Goal: Information Seeking & Learning: Check status

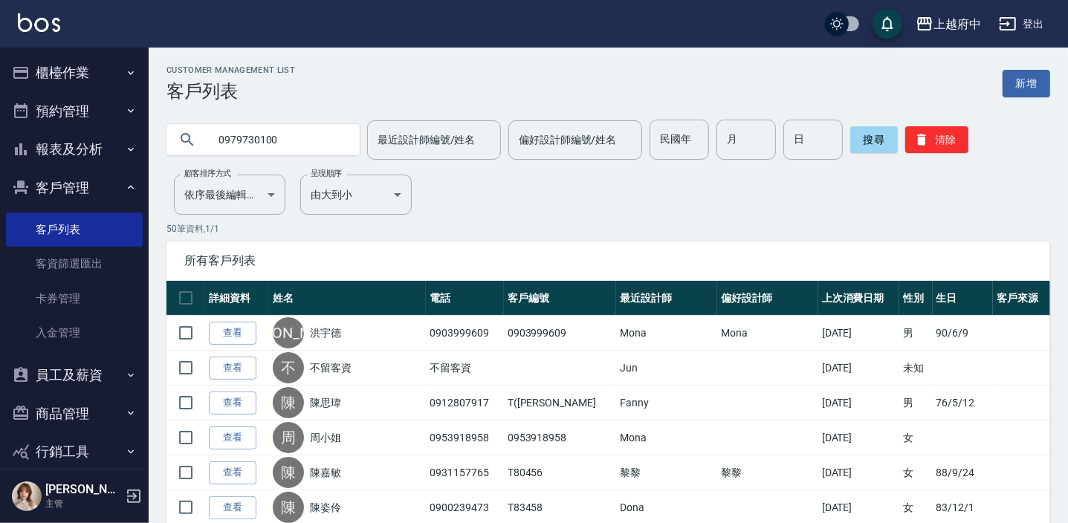
type input "0979730100"
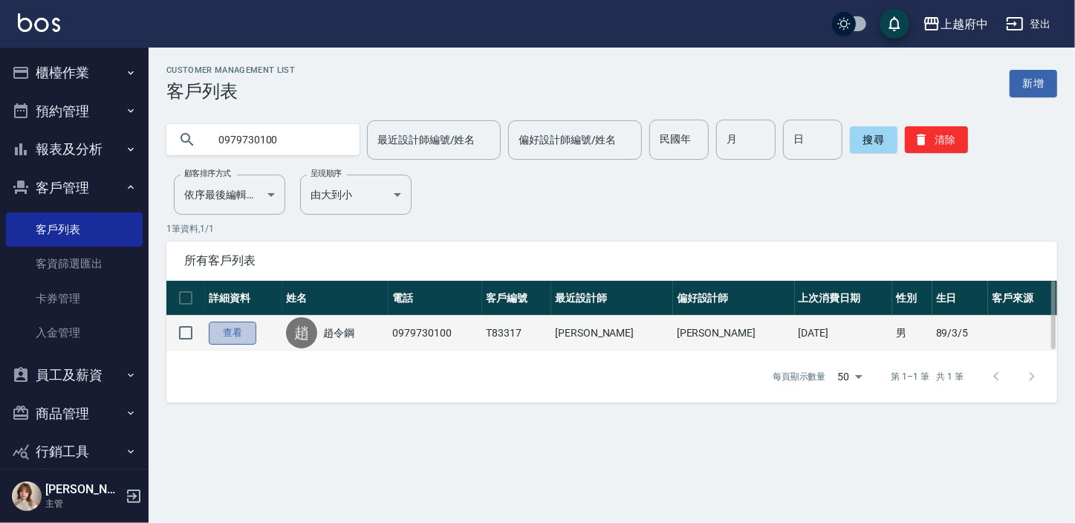
click at [244, 337] on link "查看" at bounding box center [233, 333] width 48 height 23
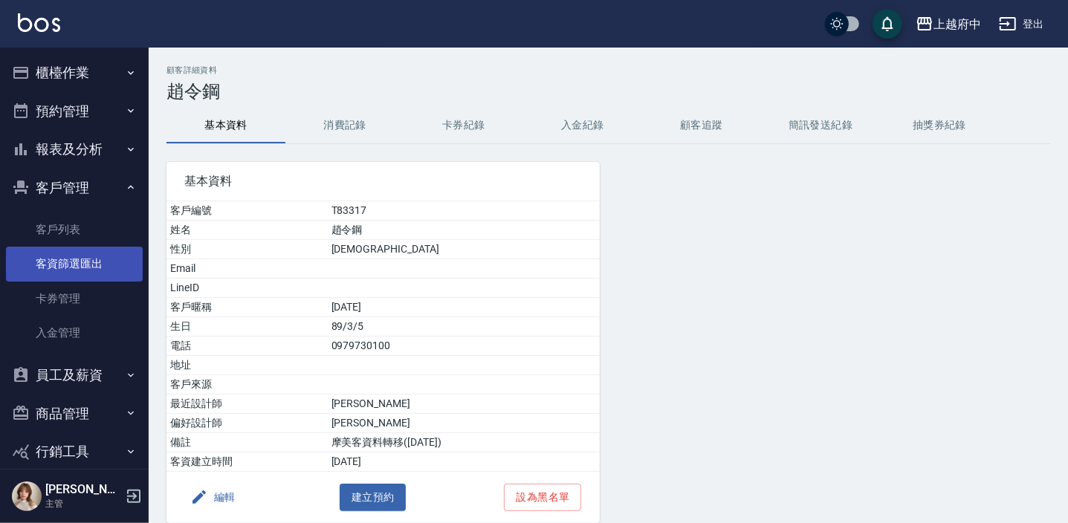
drag, startPoint x: 59, startPoint y: 229, endPoint x: 72, endPoint y: 270, distance: 42.8
click at [59, 229] on link "客戶列表" at bounding box center [74, 230] width 137 height 34
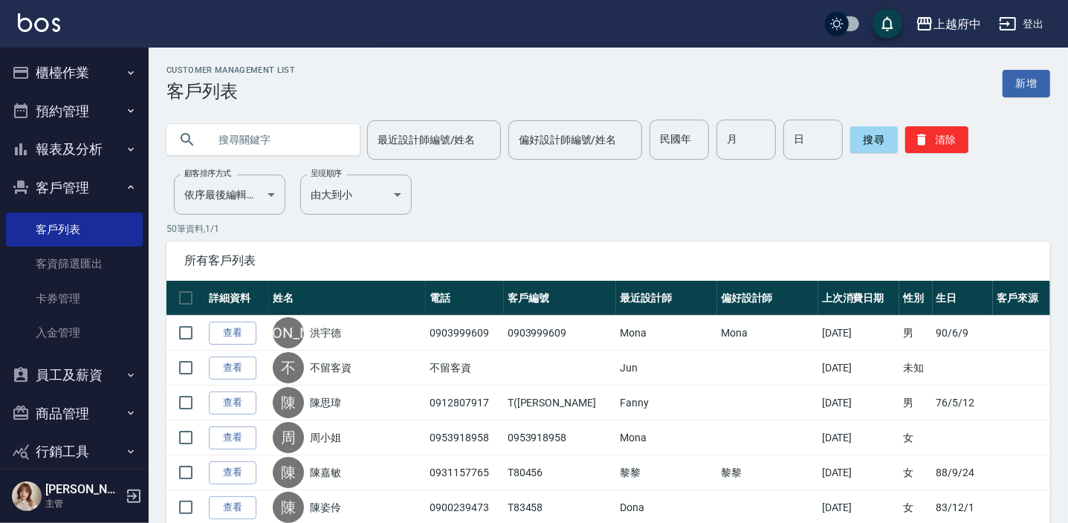
click at [250, 141] on input "text" at bounding box center [278, 140] width 140 height 40
type input "0960956206"
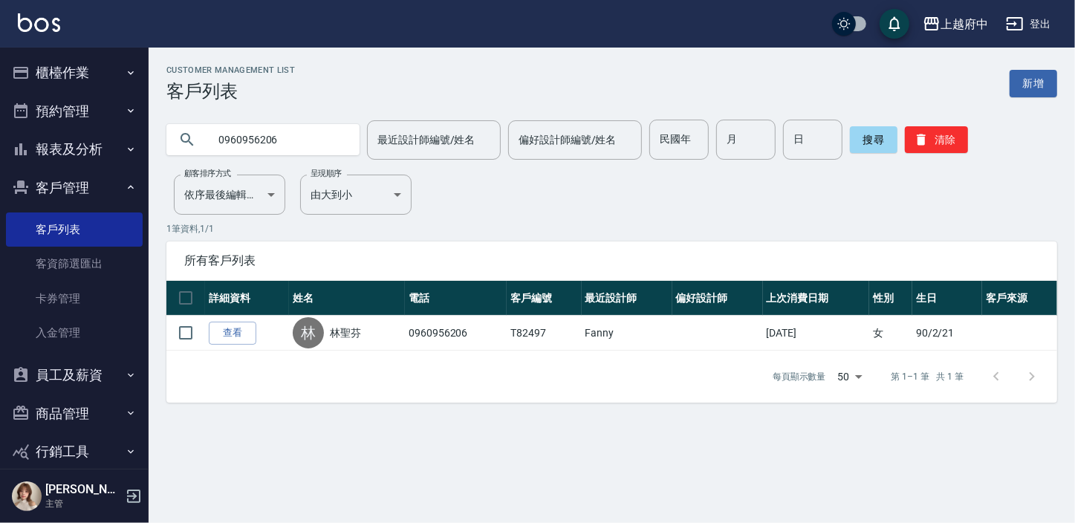
click at [239, 335] on link "查看" at bounding box center [233, 333] width 48 height 23
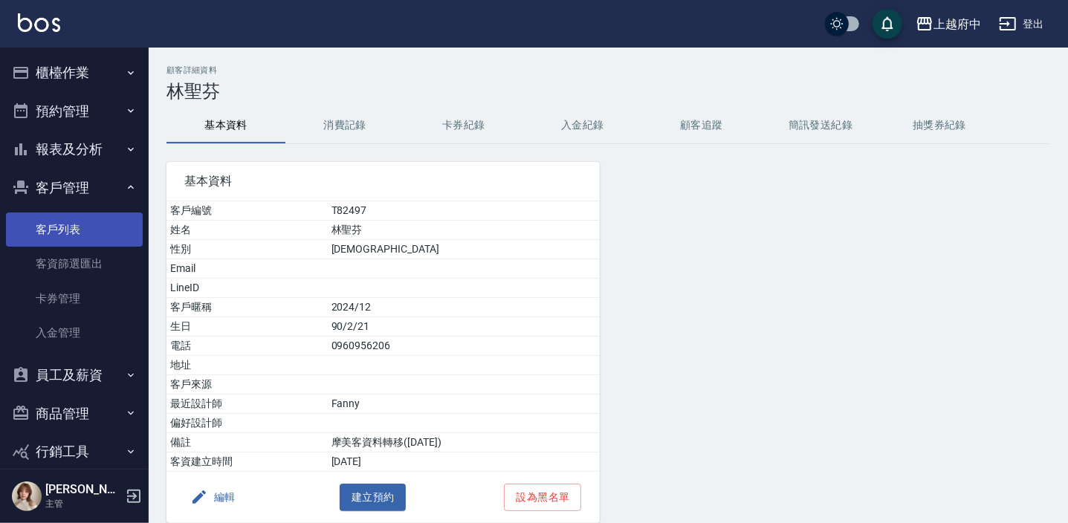
click at [63, 222] on link "客戶列表" at bounding box center [74, 230] width 137 height 34
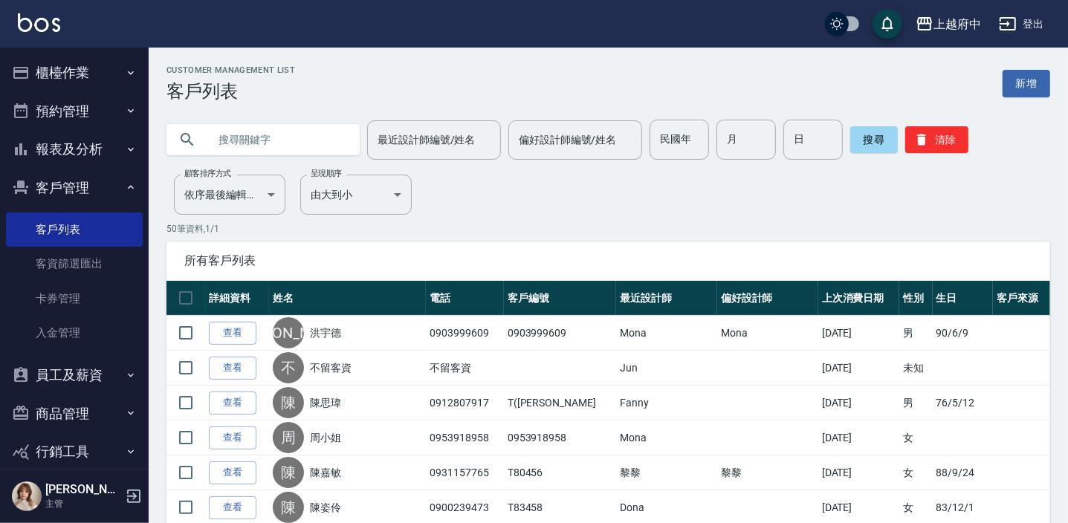
click at [233, 142] on input "text" at bounding box center [278, 140] width 140 height 40
type input "83377"
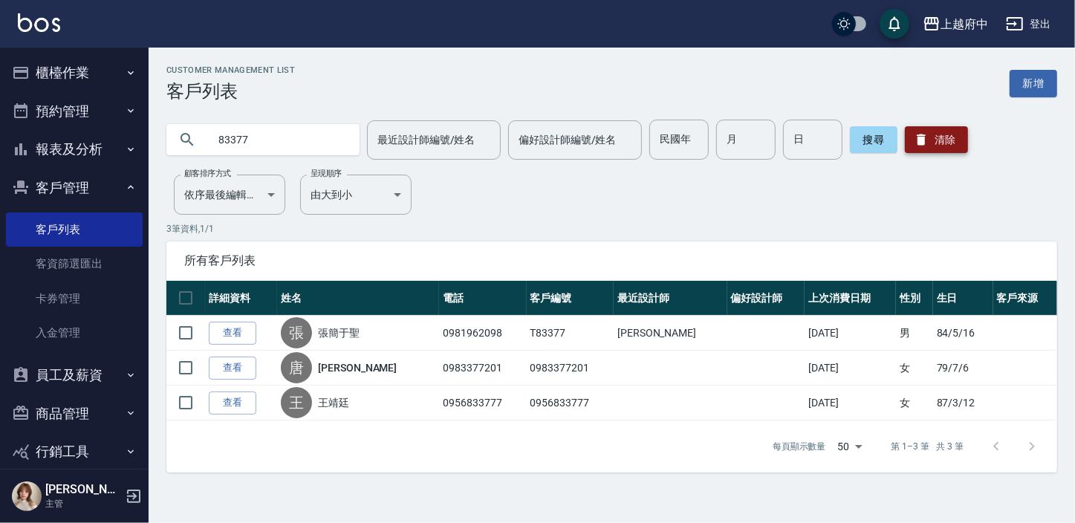
click at [938, 146] on button "清除" at bounding box center [936, 139] width 63 height 27
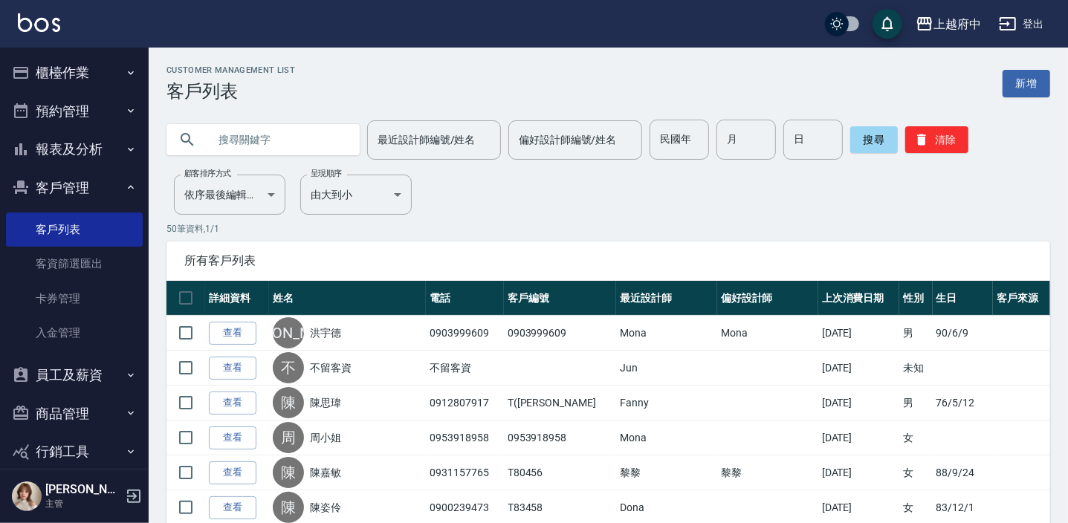
click at [323, 132] on input "text" at bounding box center [278, 140] width 140 height 40
type input "0911586685"
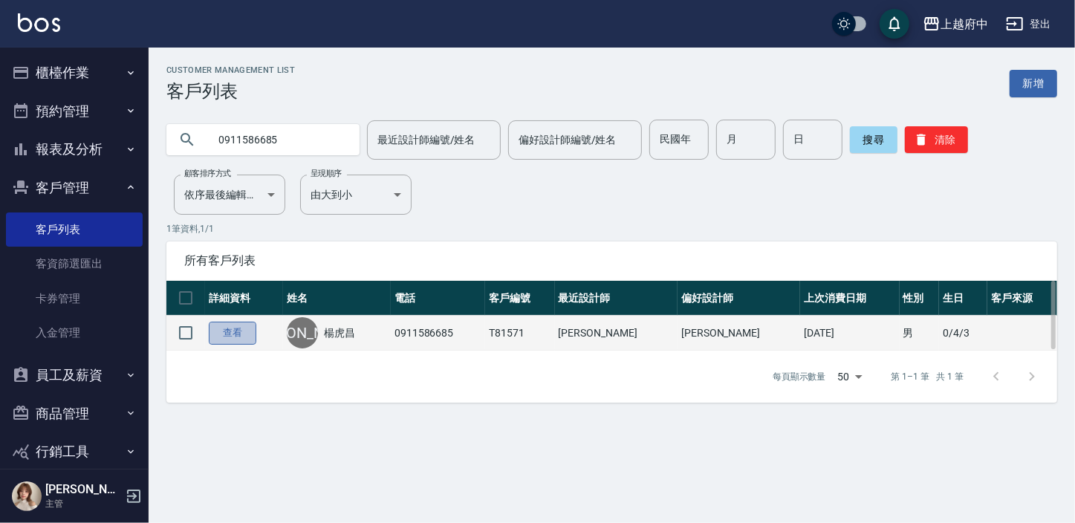
click at [239, 333] on link "查看" at bounding box center [233, 333] width 48 height 23
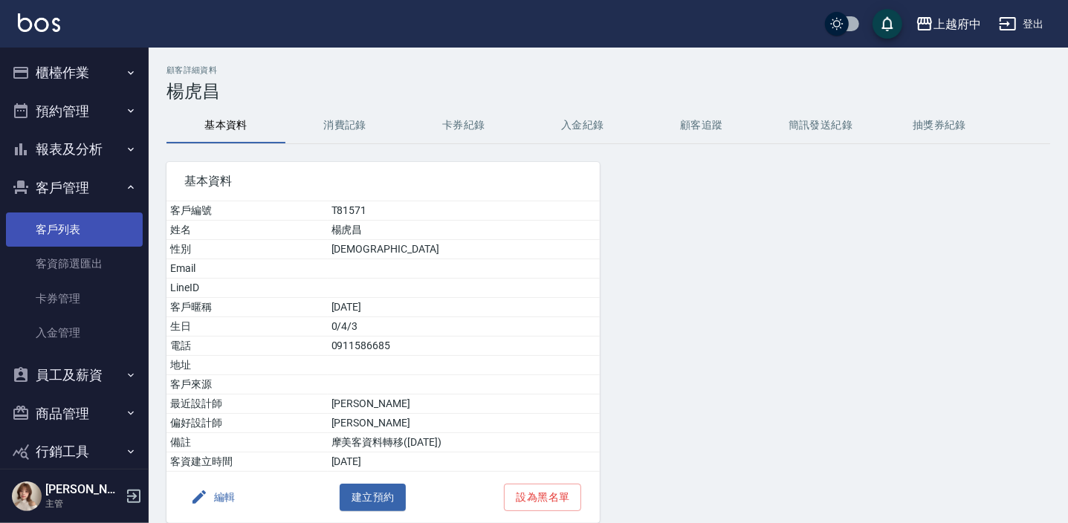
click at [59, 238] on link "客戶列表" at bounding box center [74, 230] width 137 height 34
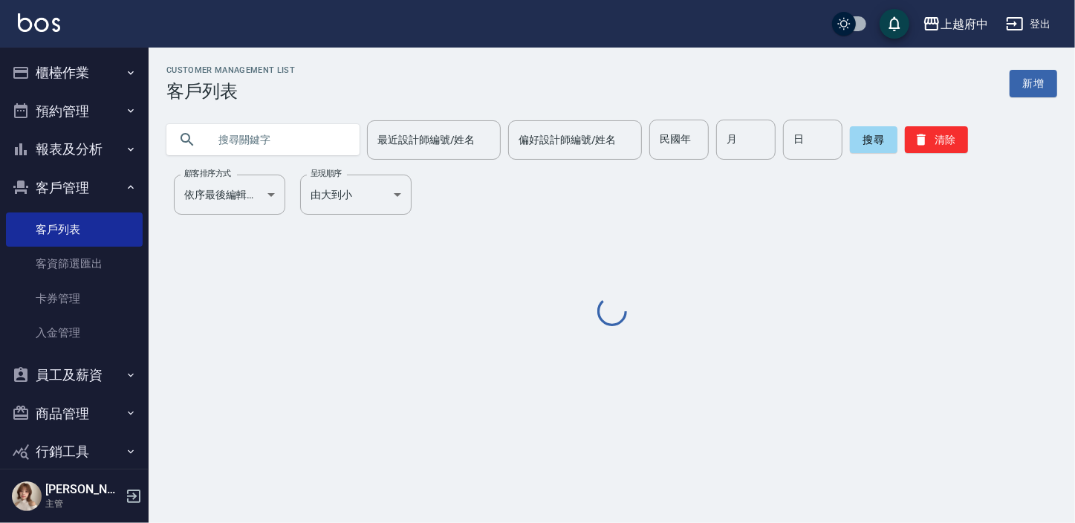
click at [278, 144] on input "text" at bounding box center [278, 140] width 140 height 40
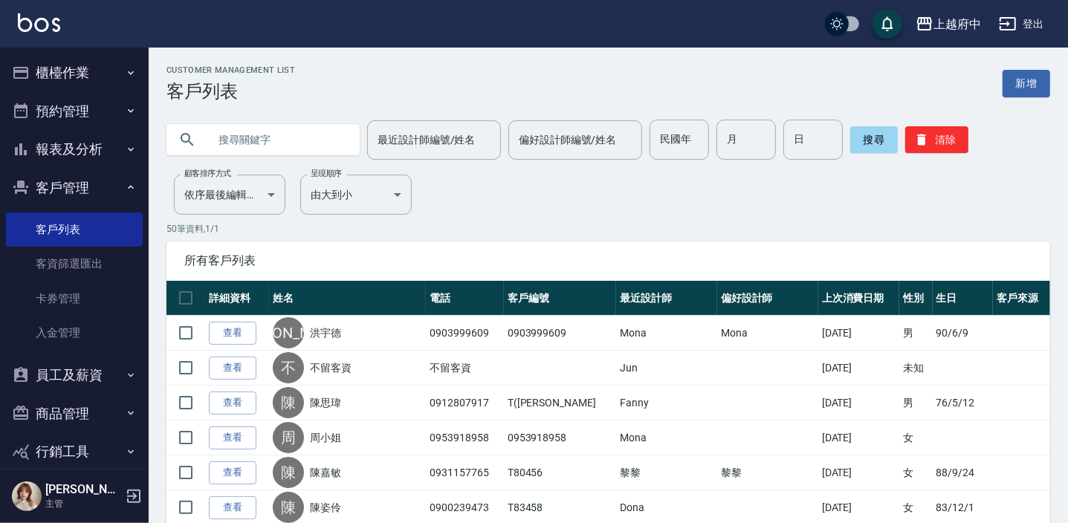
click at [296, 127] on input "text" at bounding box center [278, 140] width 140 height 40
type input "0925139225"
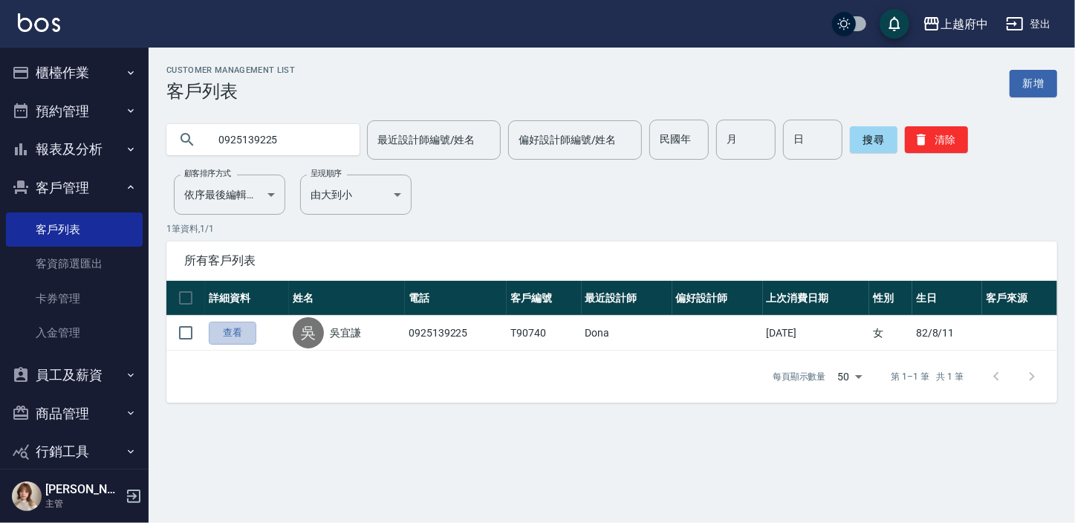
click at [218, 335] on link "查看" at bounding box center [233, 333] width 48 height 23
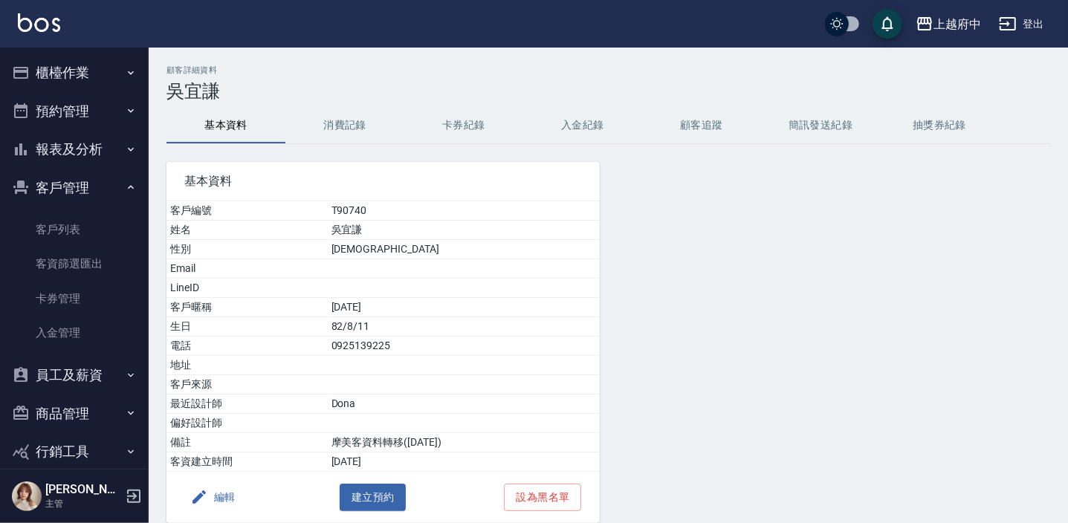
click at [455, 123] on button "卡券紀錄" at bounding box center [463, 126] width 119 height 36
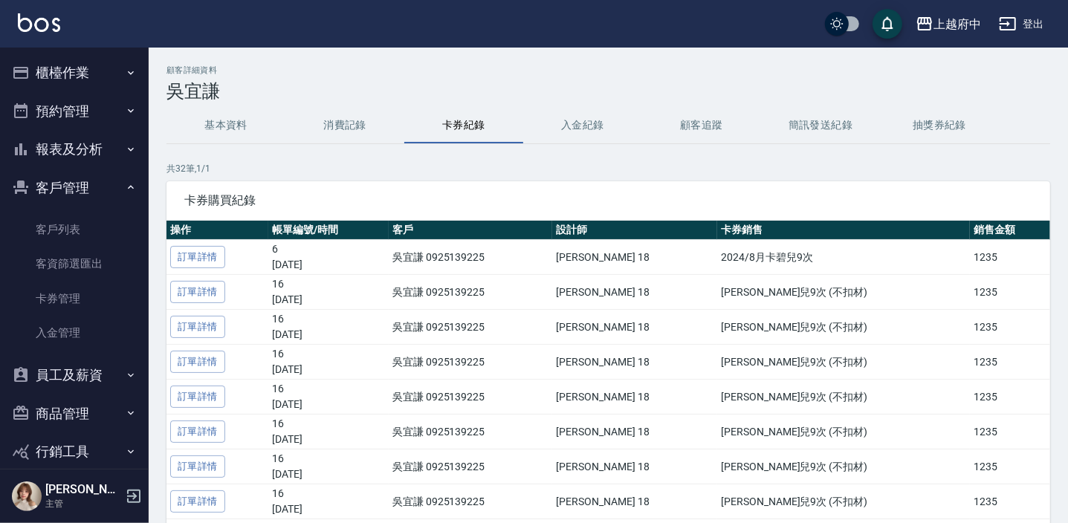
click at [353, 123] on button "消費記錄" at bounding box center [344, 126] width 119 height 36
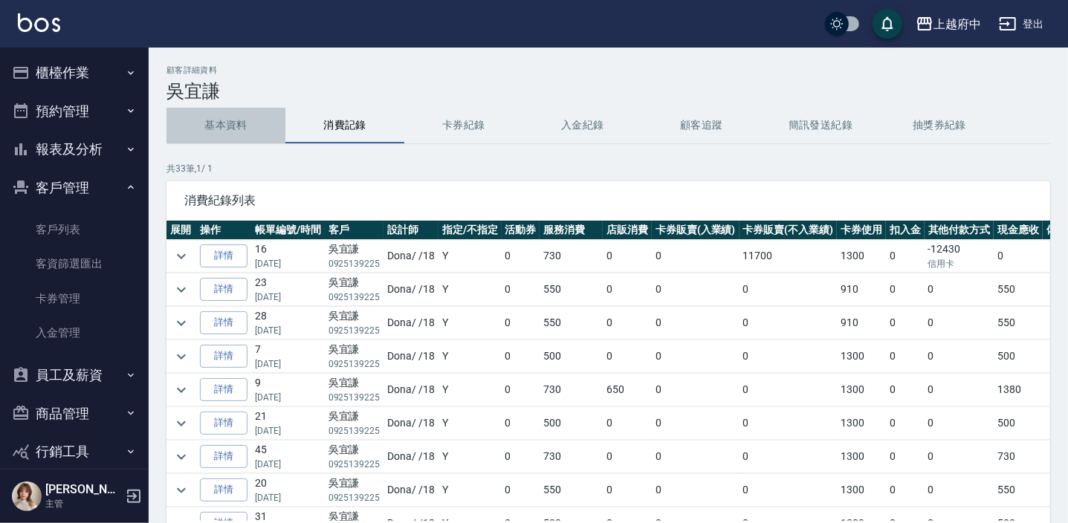
click at [230, 128] on button "基本資料" at bounding box center [225, 126] width 119 height 36
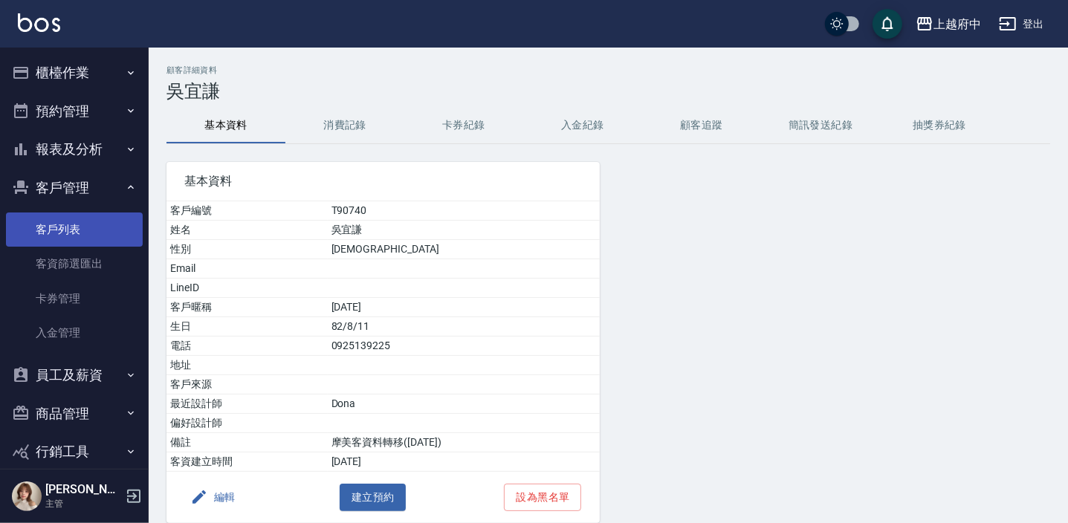
click at [26, 235] on link "客戶列表" at bounding box center [74, 230] width 137 height 34
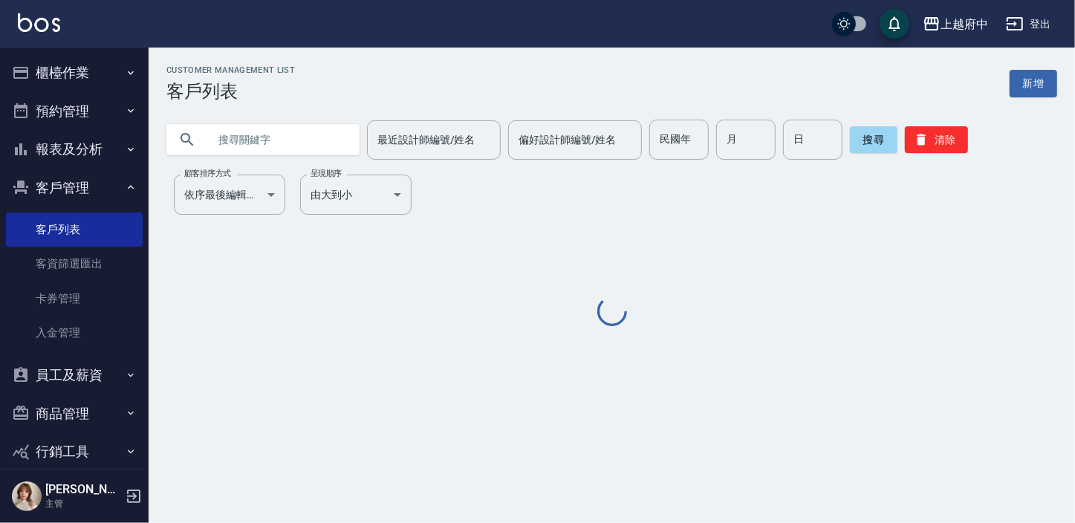
click at [239, 131] on input "text" at bounding box center [278, 140] width 140 height 40
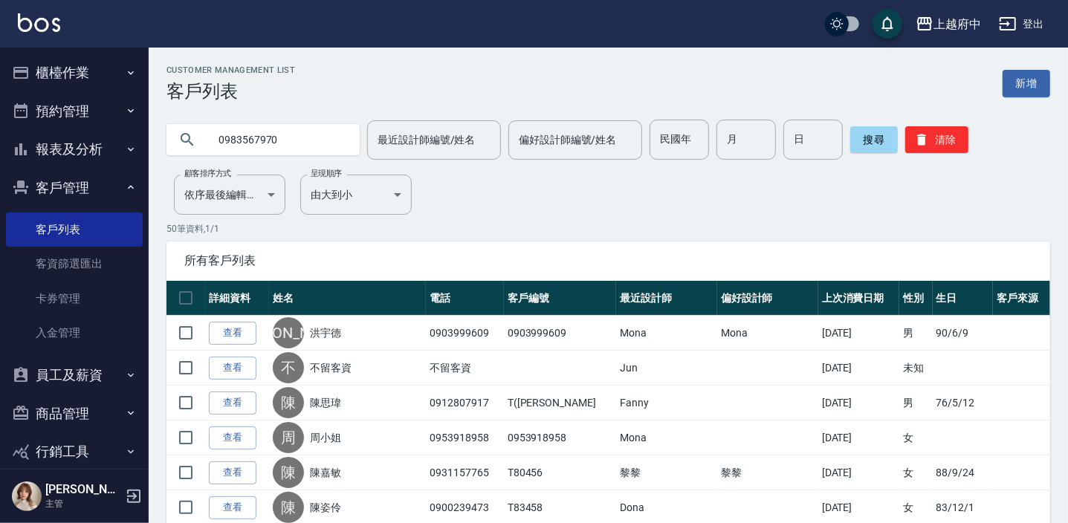
type input "0983567970"
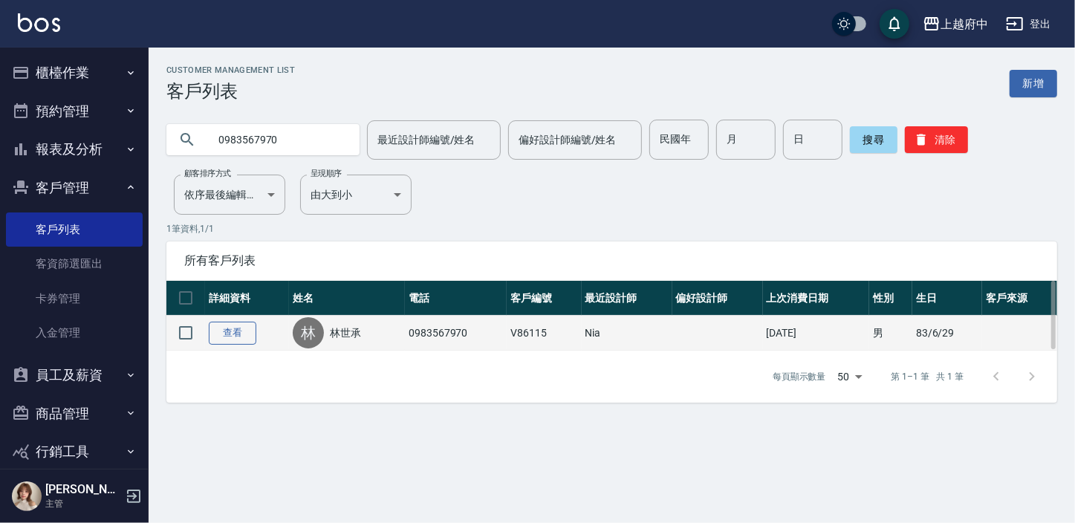
click at [239, 328] on link "查看" at bounding box center [233, 333] width 48 height 23
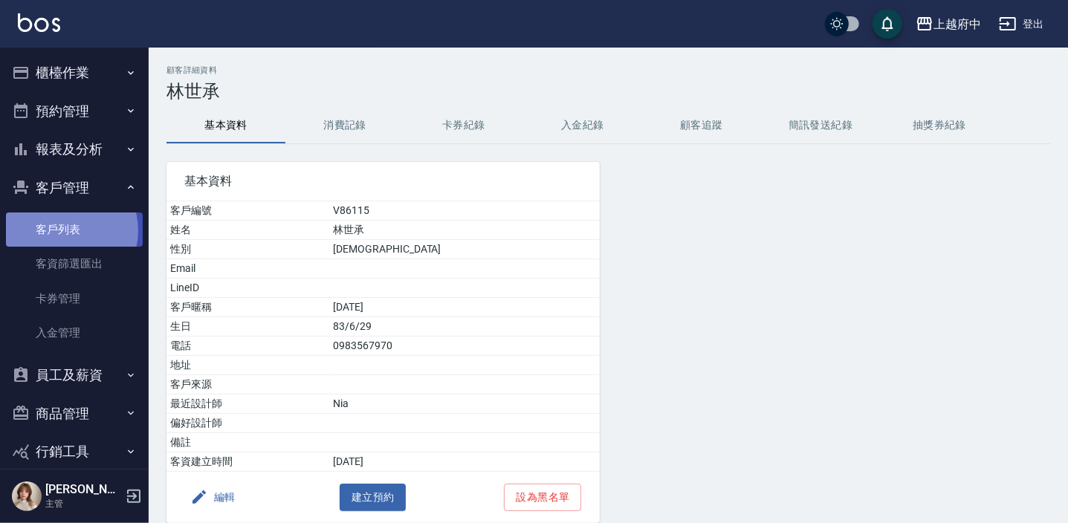
click at [65, 230] on link "客戶列表" at bounding box center [74, 230] width 137 height 34
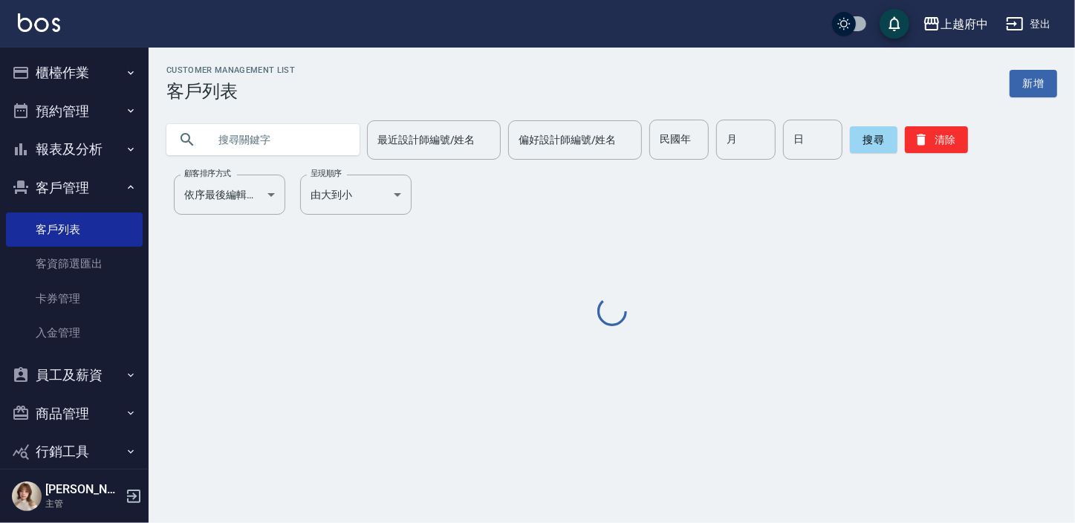
click at [230, 151] on input "text" at bounding box center [278, 140] width 140 height 40
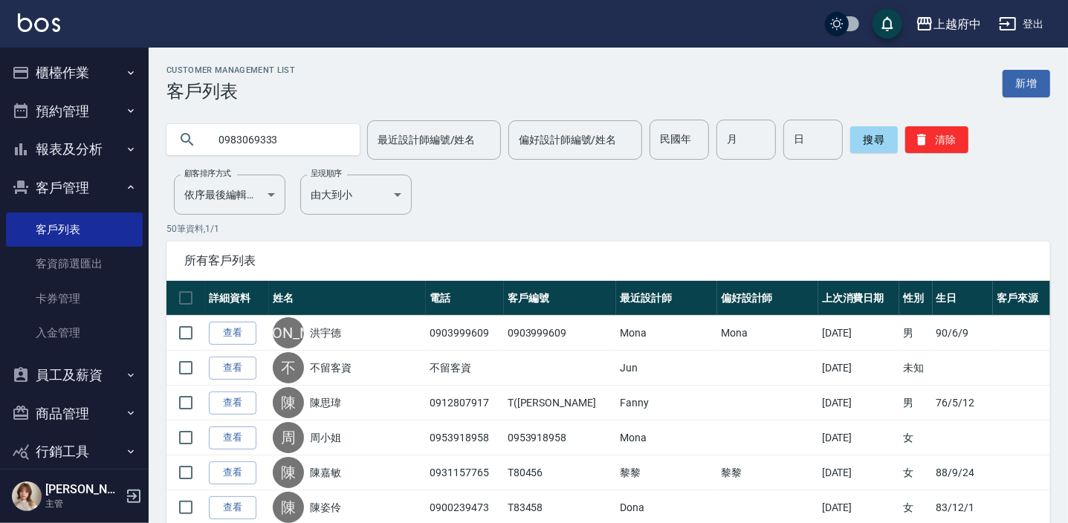
type input "0983069333"
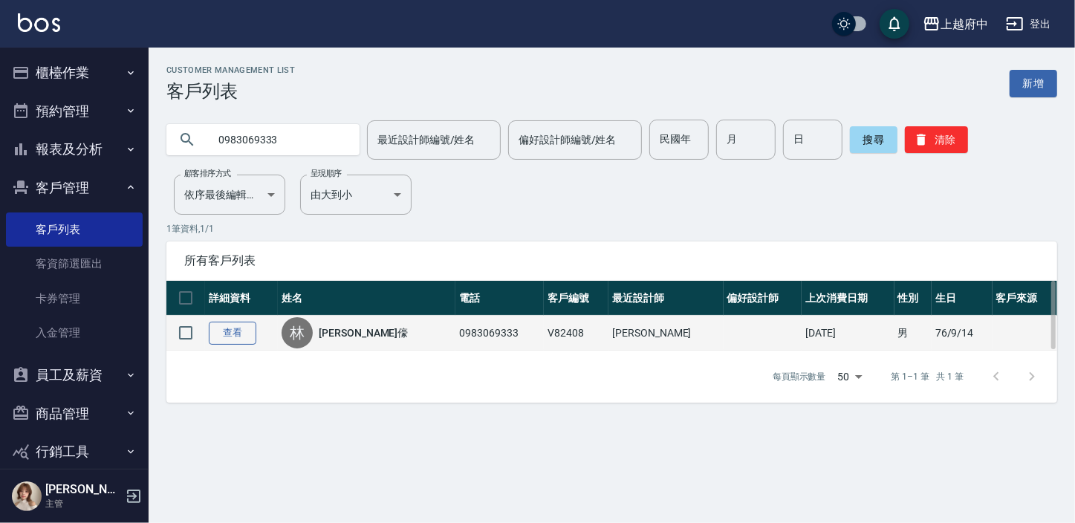
click at [224, 337] on link "查看" at bounding box center [233, 333] width 48 height 23
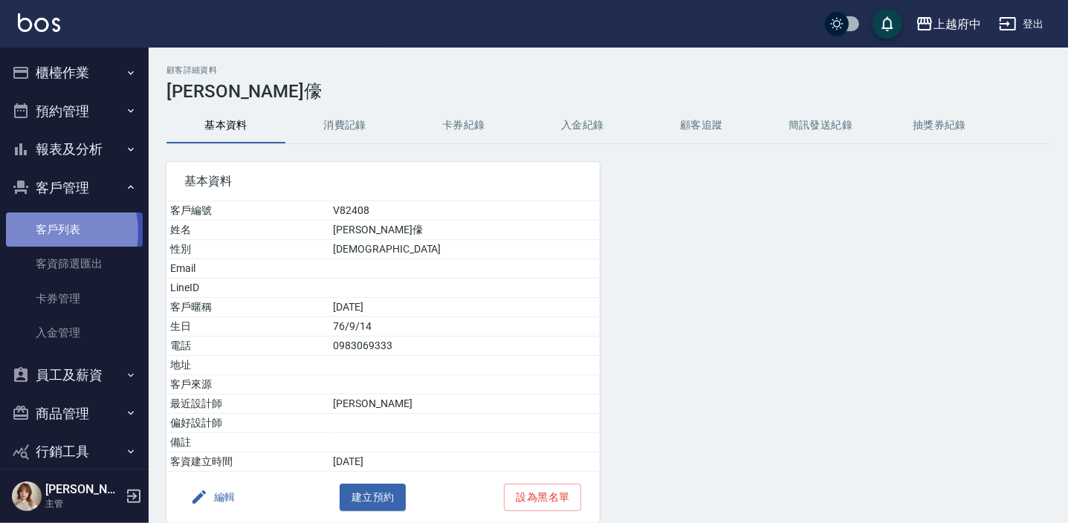
click at [41, 232] on link "客戶列表" at bounding box center [74, 230] width 137 height 34
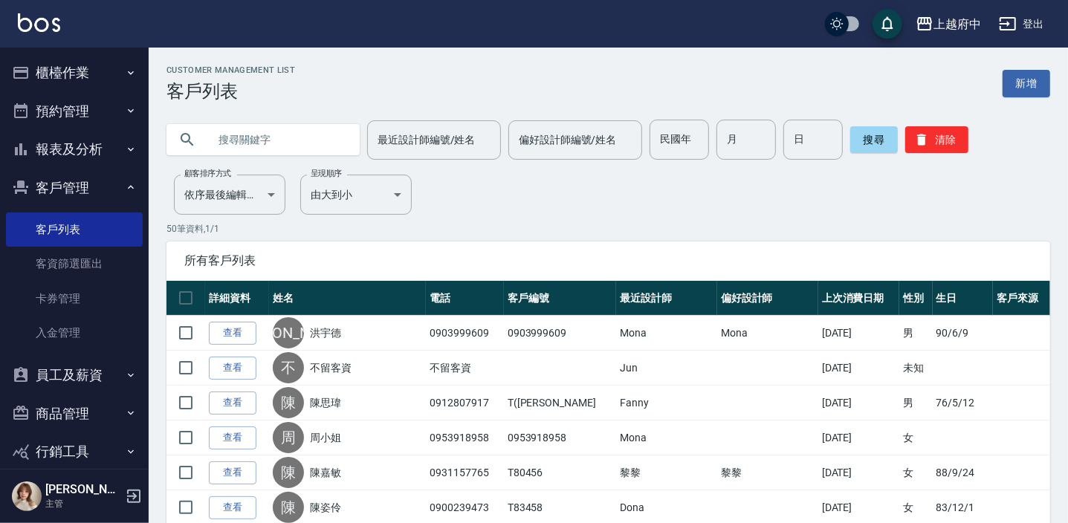
click at [218, 137] on input "text" at bounding box center [278, 140] width 140 height 40
type input "0983567970"
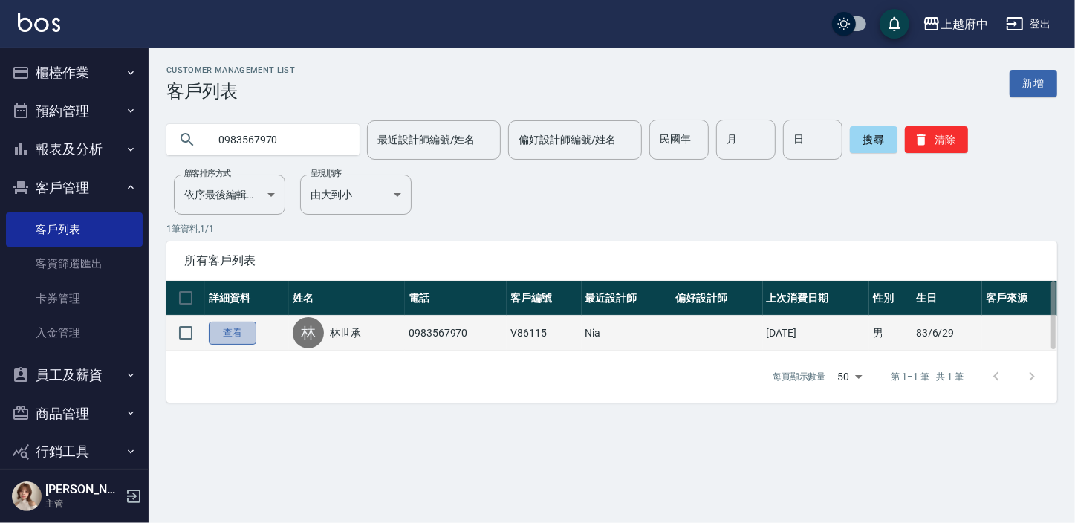
click at [230, 334] on link "查看" at bounding box center [233, 333] width 48 height 23
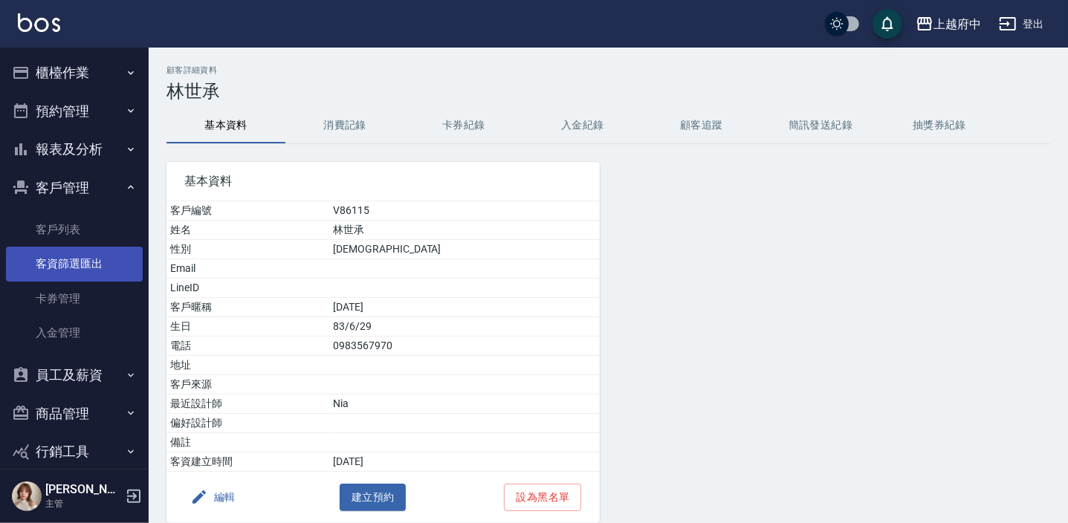
drag, startPoint x: 73, startPoint y: 239, endPoint x: 77, endPoint y: 249, distance: 11.3
click at [73, 239] on link "客戶列表" at bounding box center [74, 230] width 137 height 34
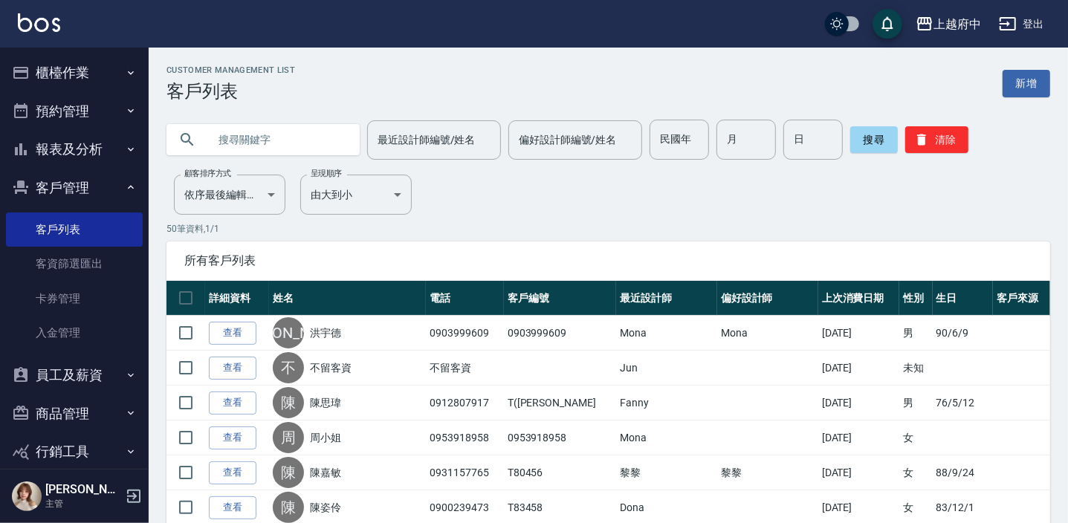
click at [275, 144] on input "text" at bounding box center [278, 140] width 140 height 40
type input "0925270718"
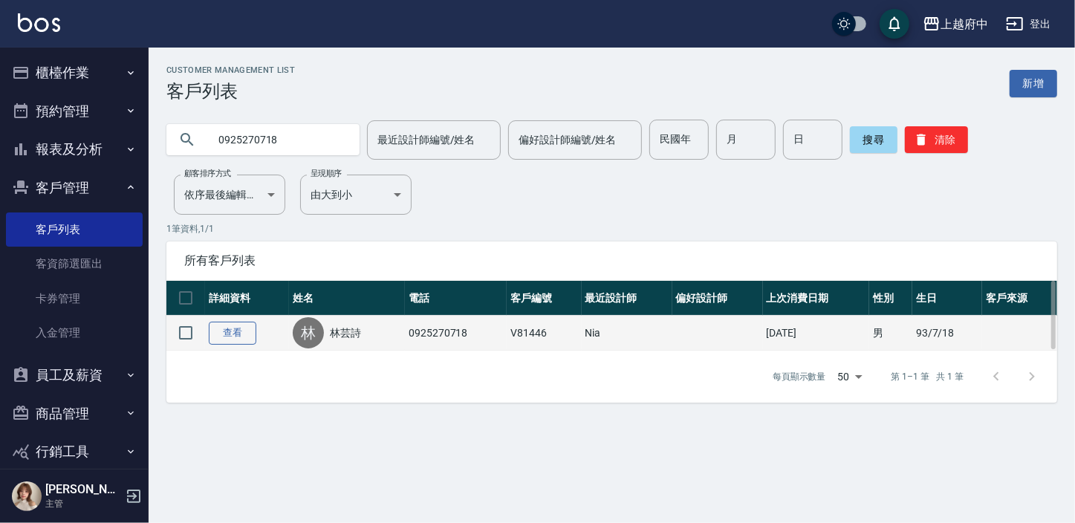
click at [233, 332] on link "查看" at bounding box center [233, 333] width 48 height 23
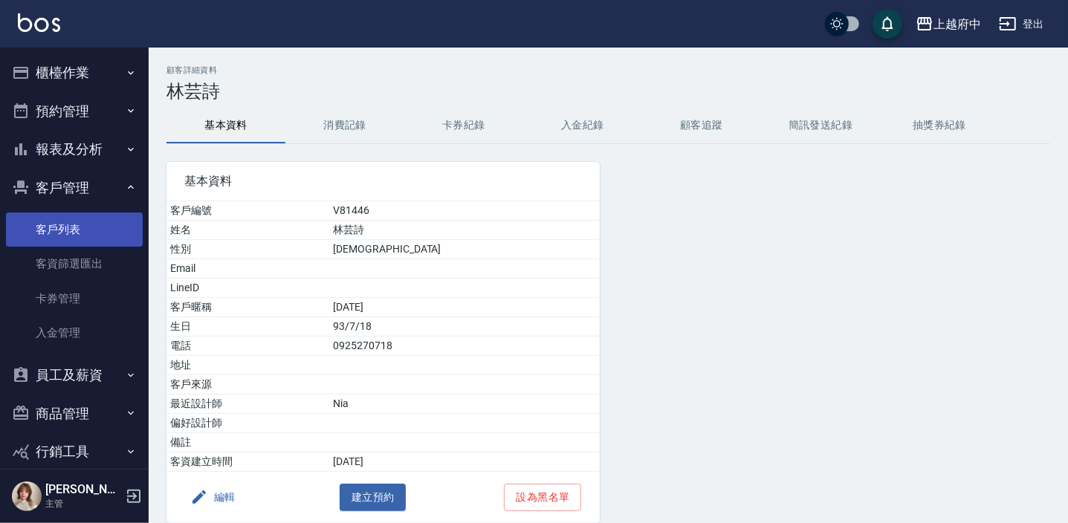
click at [68, 229] on link "客戶列表" at bounding box center [74, 230] width 137 height 34
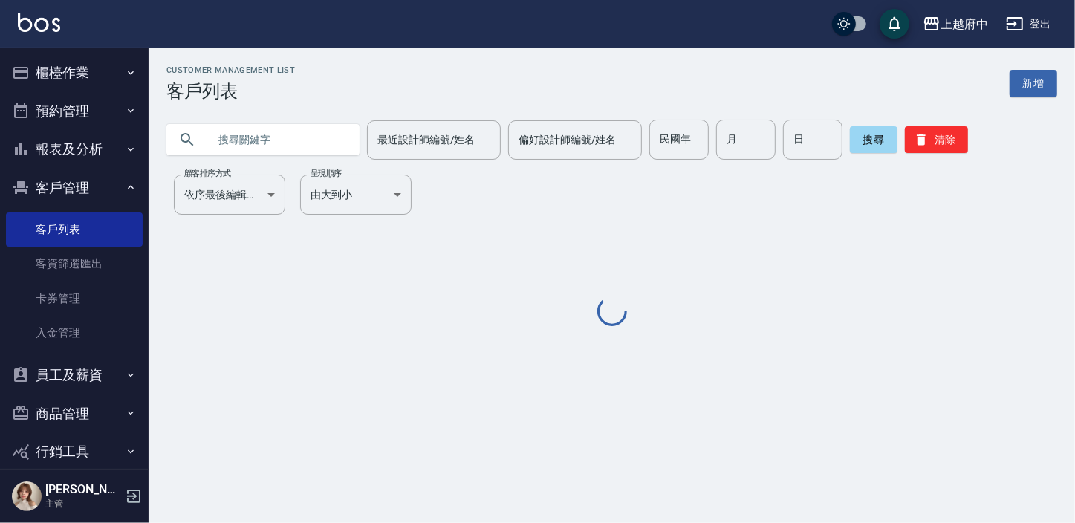
click at [255, 137] on input "text" at bounding box center [278, 140] width 140 height 40
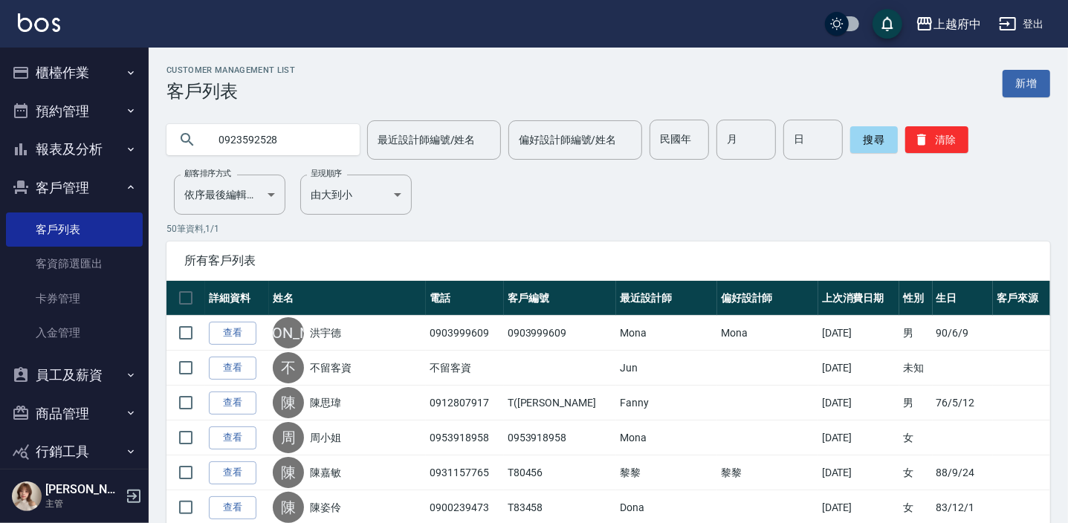
type input "0923592528"
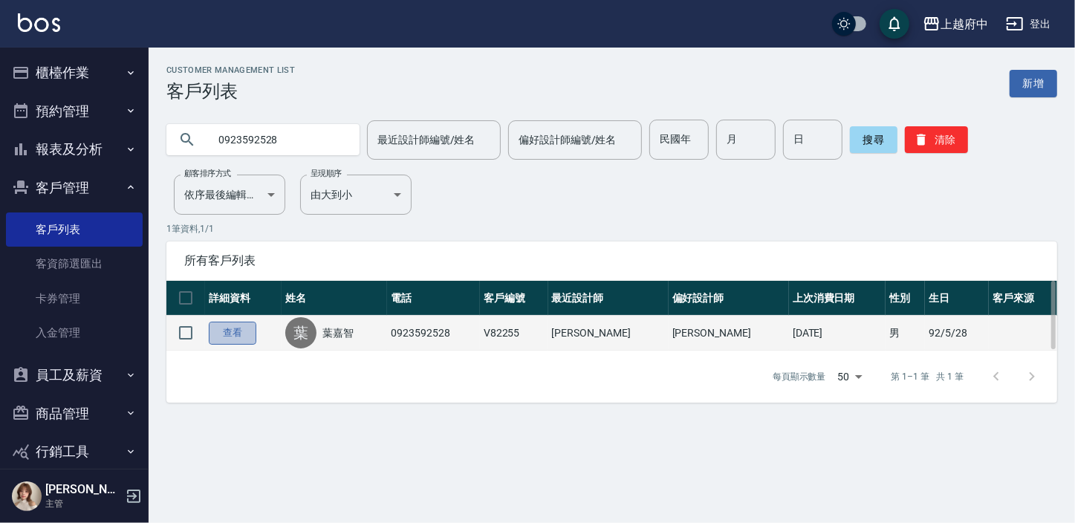
click at [225, 340] on link "查看" at bounding box center [233, 333] width 48 height 23
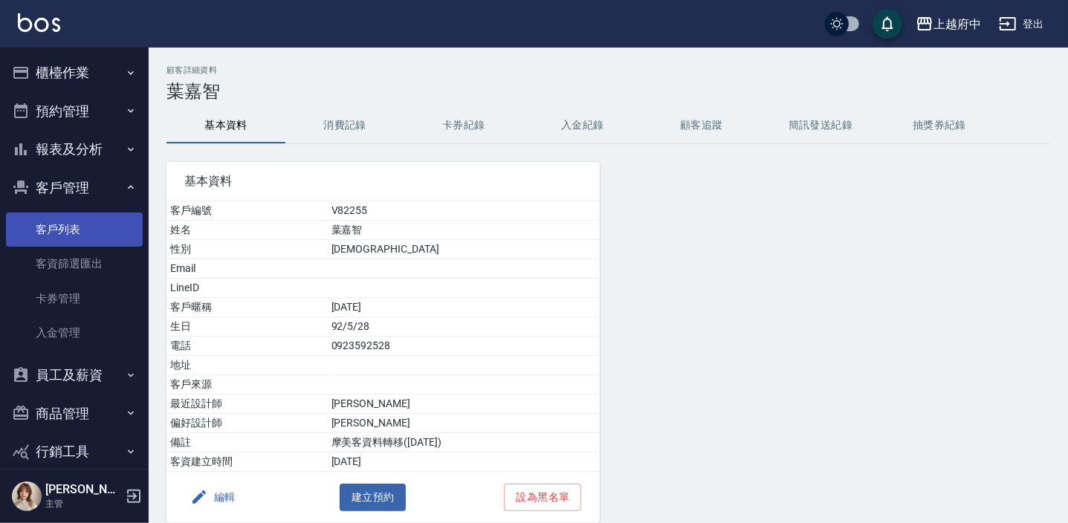
drag, startPoint x: 56, startPoint y: 229, endPoint x: 40, endPoint y: 231, distance: 16.5
click at [56, 229] on link "客戶列表" at bounding box center [74, 230] width 137 height 34
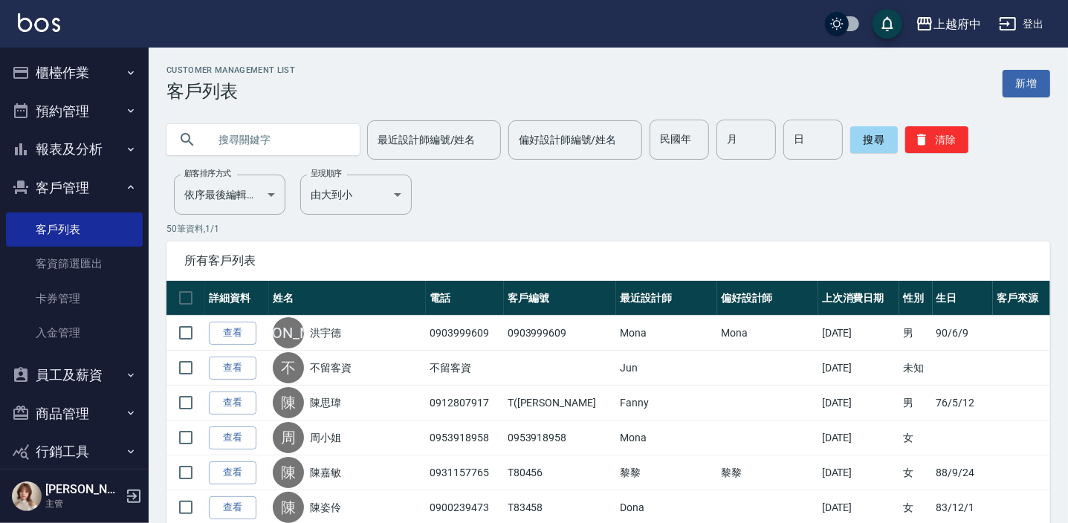
click at [267, 146] on input "text" at bounding box center [278, 140] width 140 height 40
type input "81571"
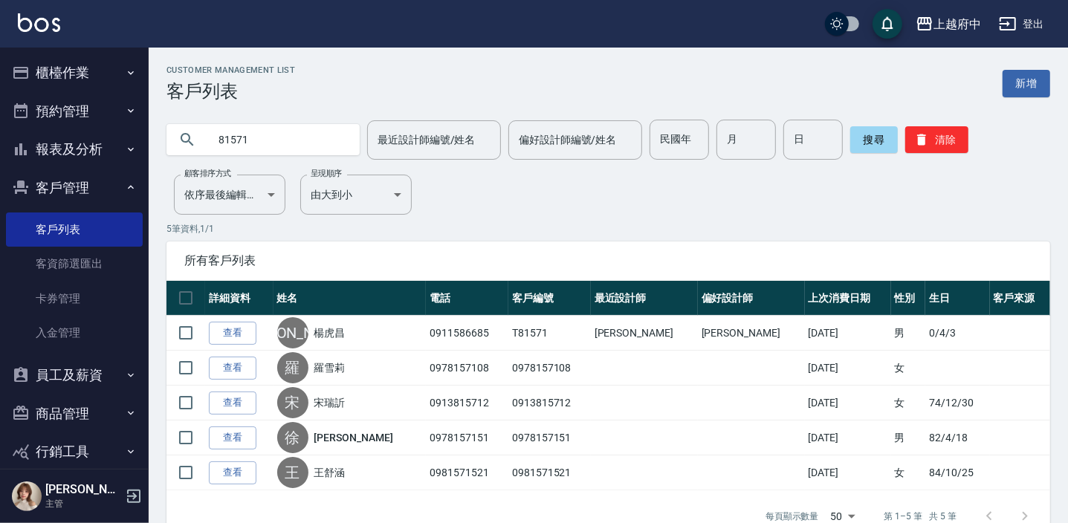
click at [239, 333] on link "查看" at bounding box center [233, 333] width 48 height 23
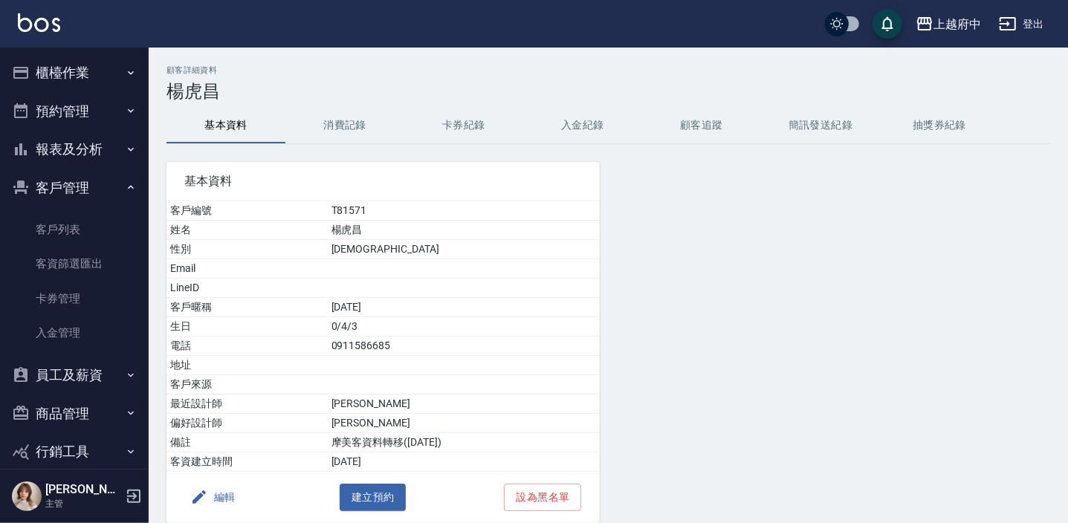
click at [448, 124] on button "卡券紀錄" at bounding box center [463, 126] width 119 height 36
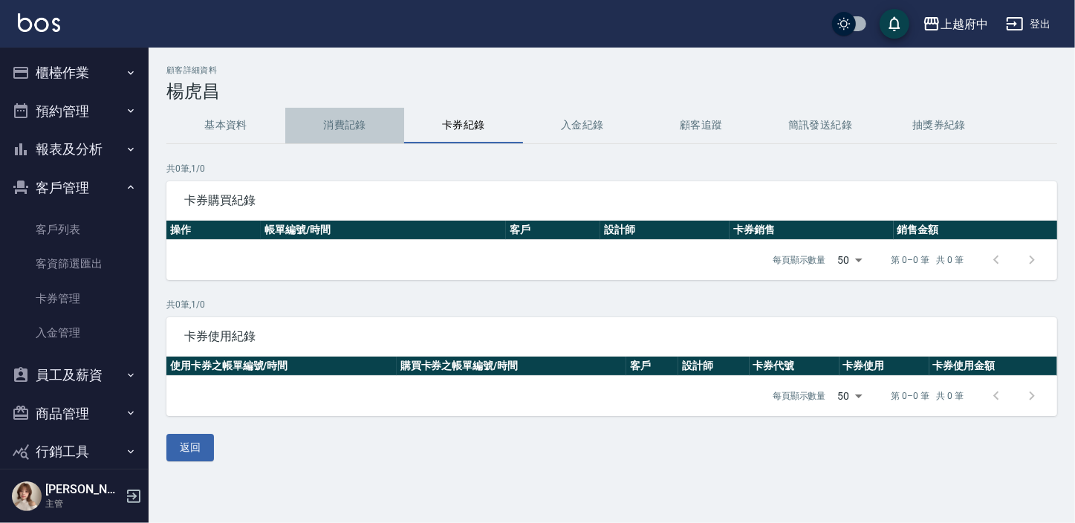
click at [351, 122] on button "消費記錄" at bounding box center [344, 126] width 119 height 36
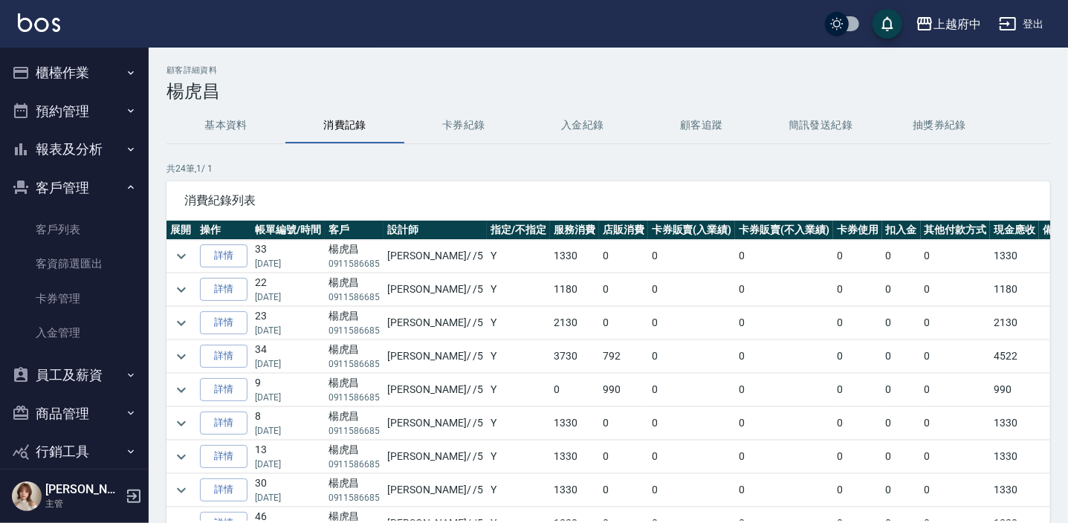
drag, startPoint x: 228, startPoint y: 123, endPoint x: 185, endPoint y: 1, distance: 129.3
click at [228, 122] on button "基本資料" at bounding box center [225, 126] width 119 height 36
